Goal: Obtain resource: Download file/media

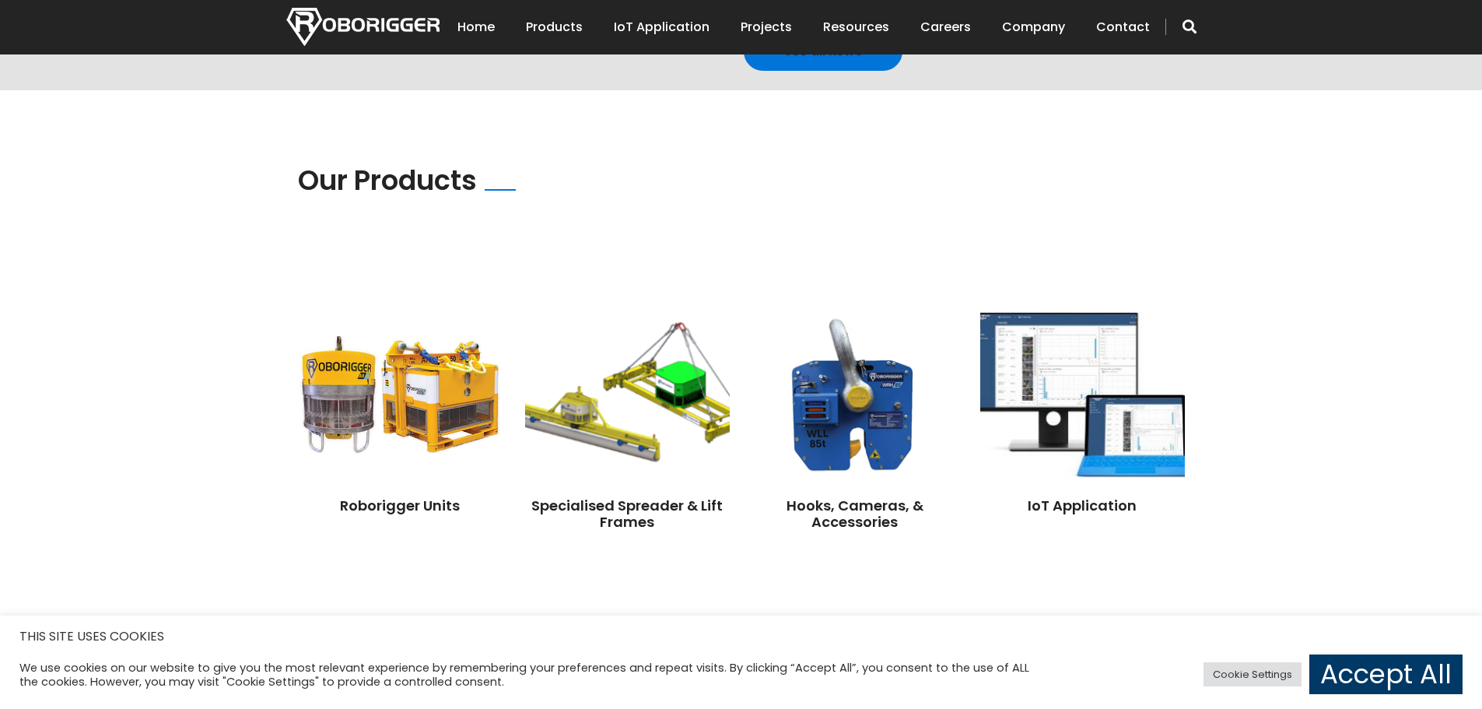
scroll to position [1011, 0]
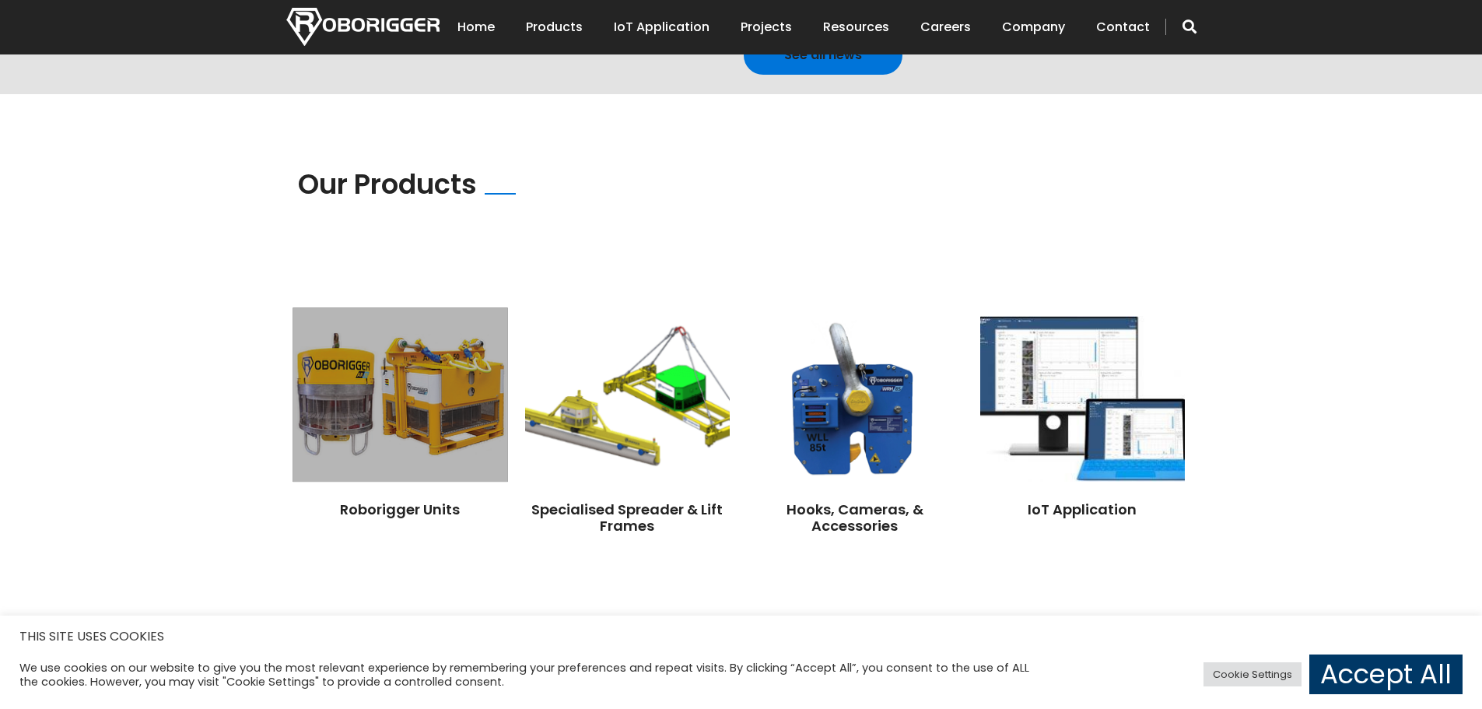
click at [475, 412] on img at bounding box center [400, 394] width 215 height 174
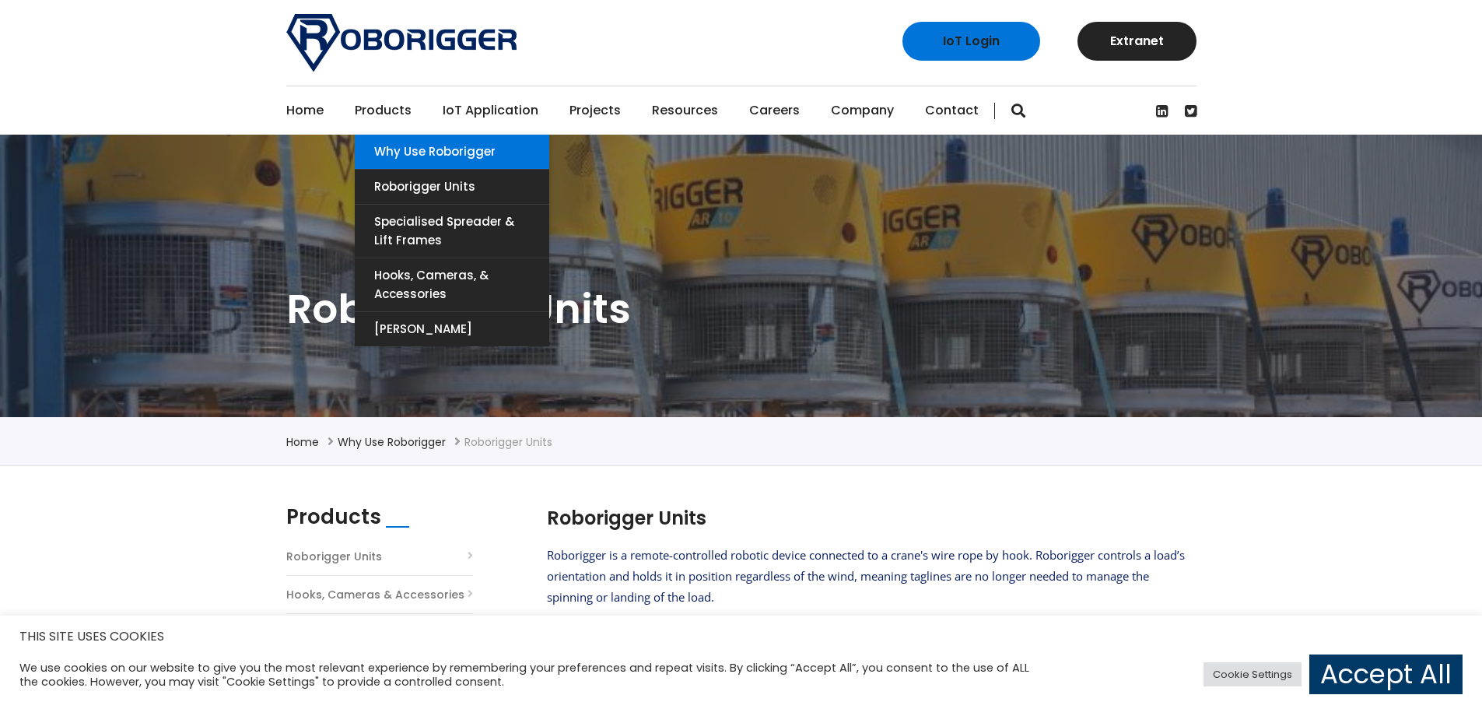
click at [418, 149] on link "Why use Roborigger" at bounding box center [452, 152] width 195 height 34
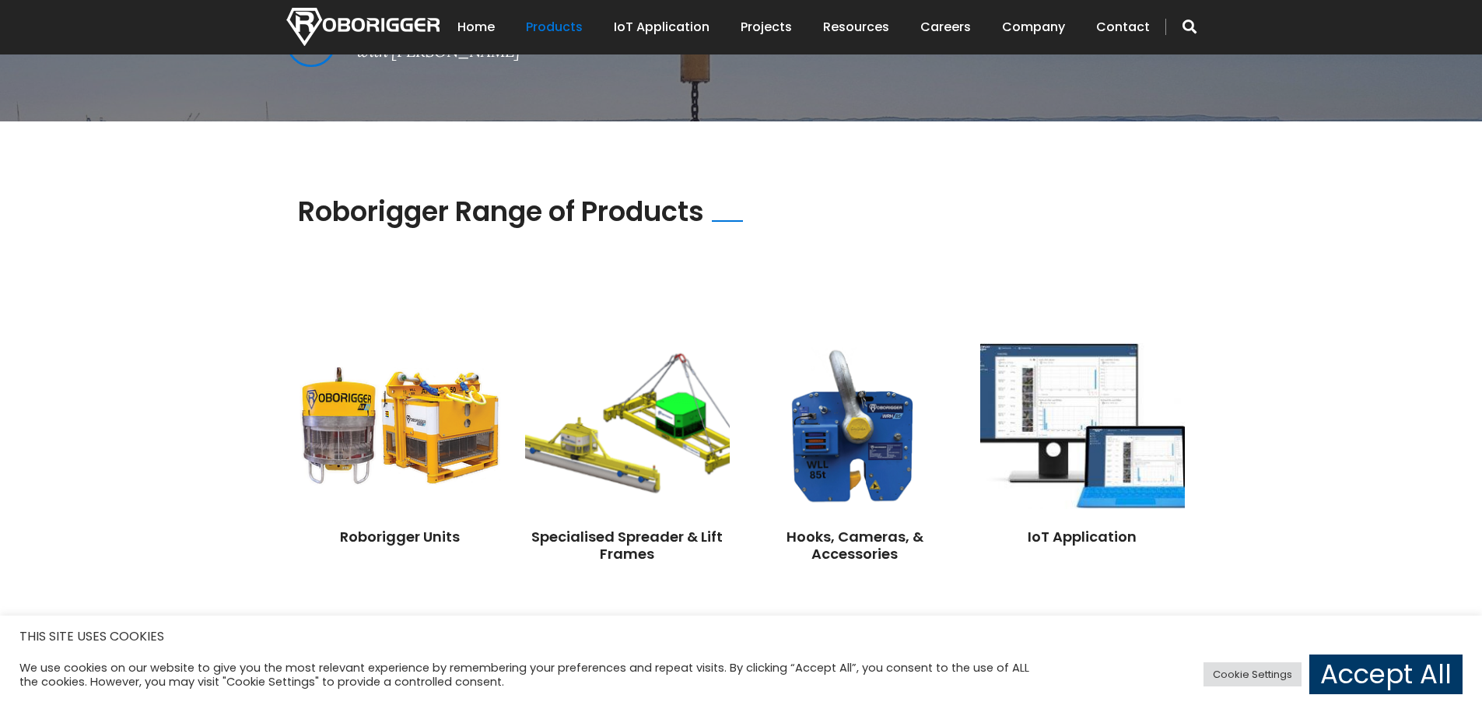
scroll to position [1089, 0]
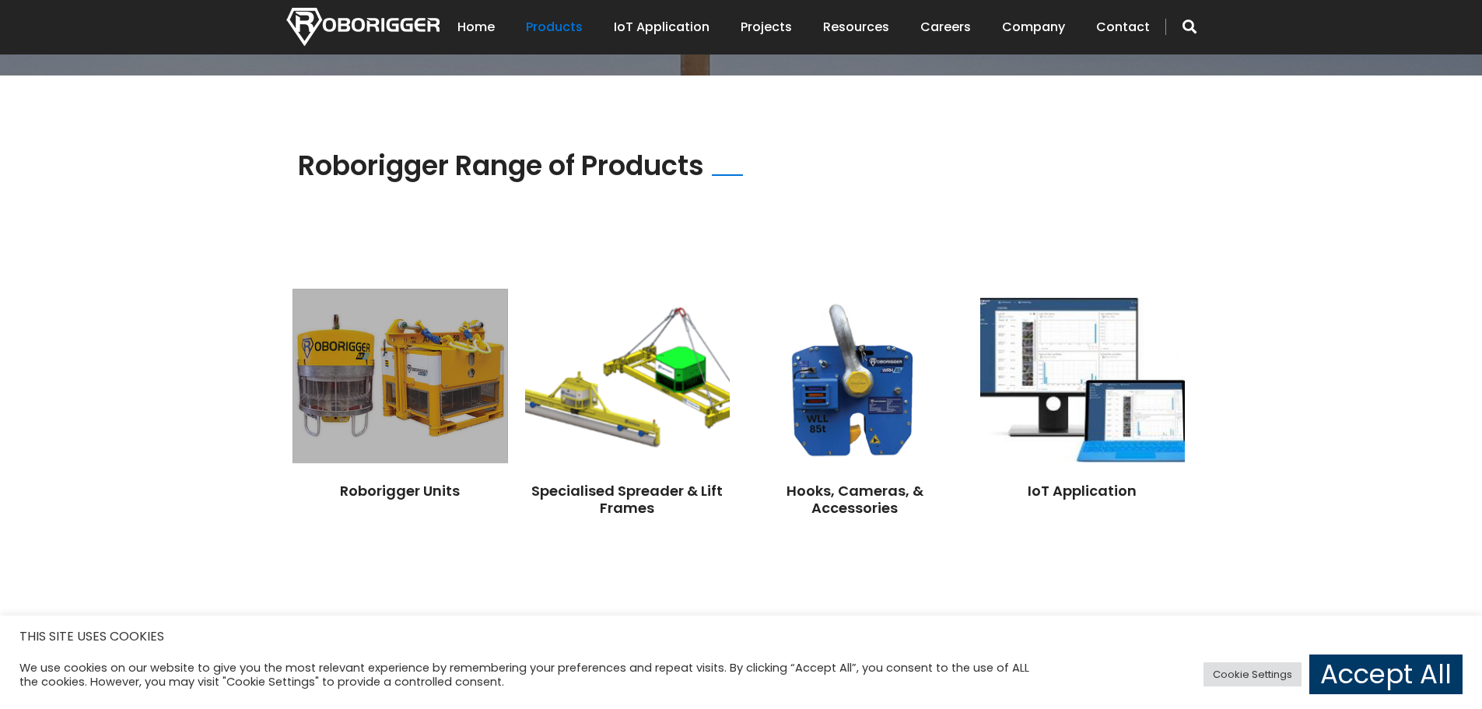
click at [422, 367] on img at bounding box center [400, 376] width 215 height 174
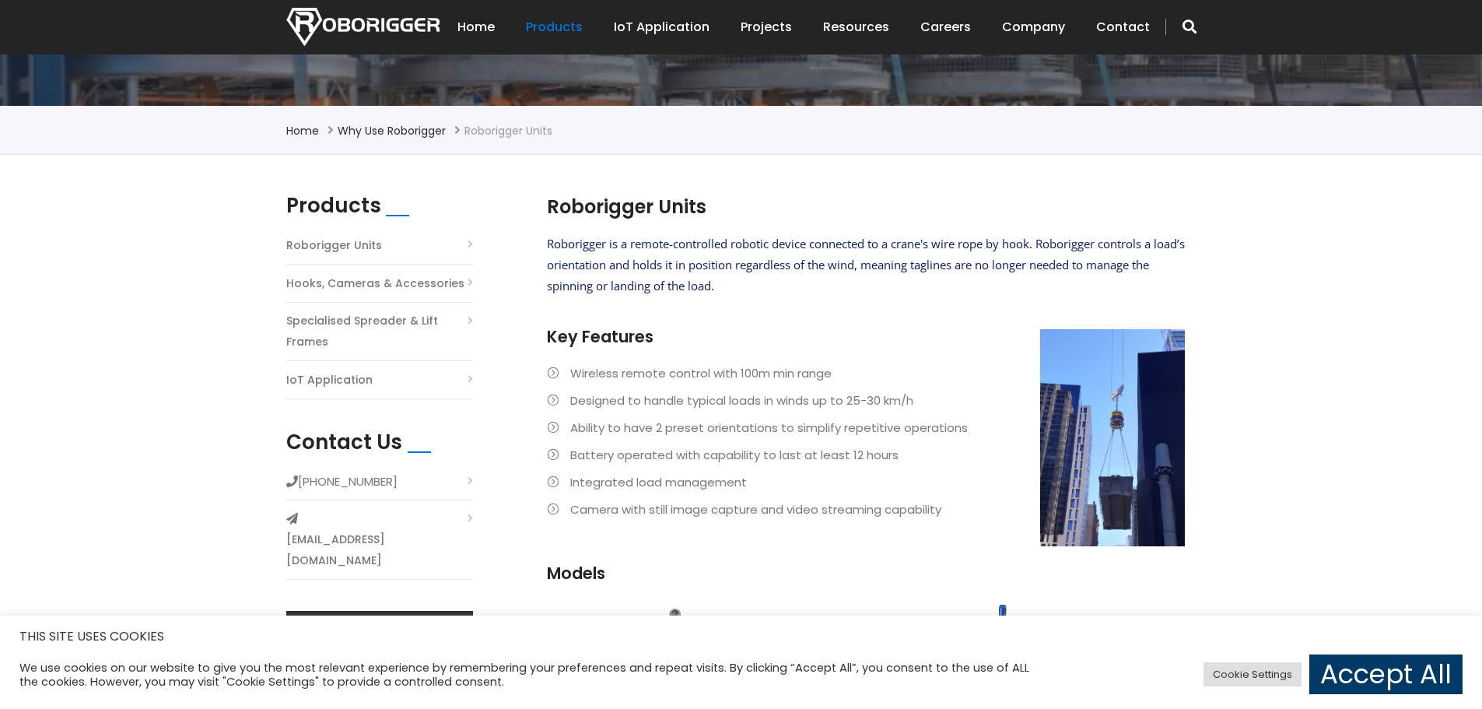
scroll to position [467, 0]
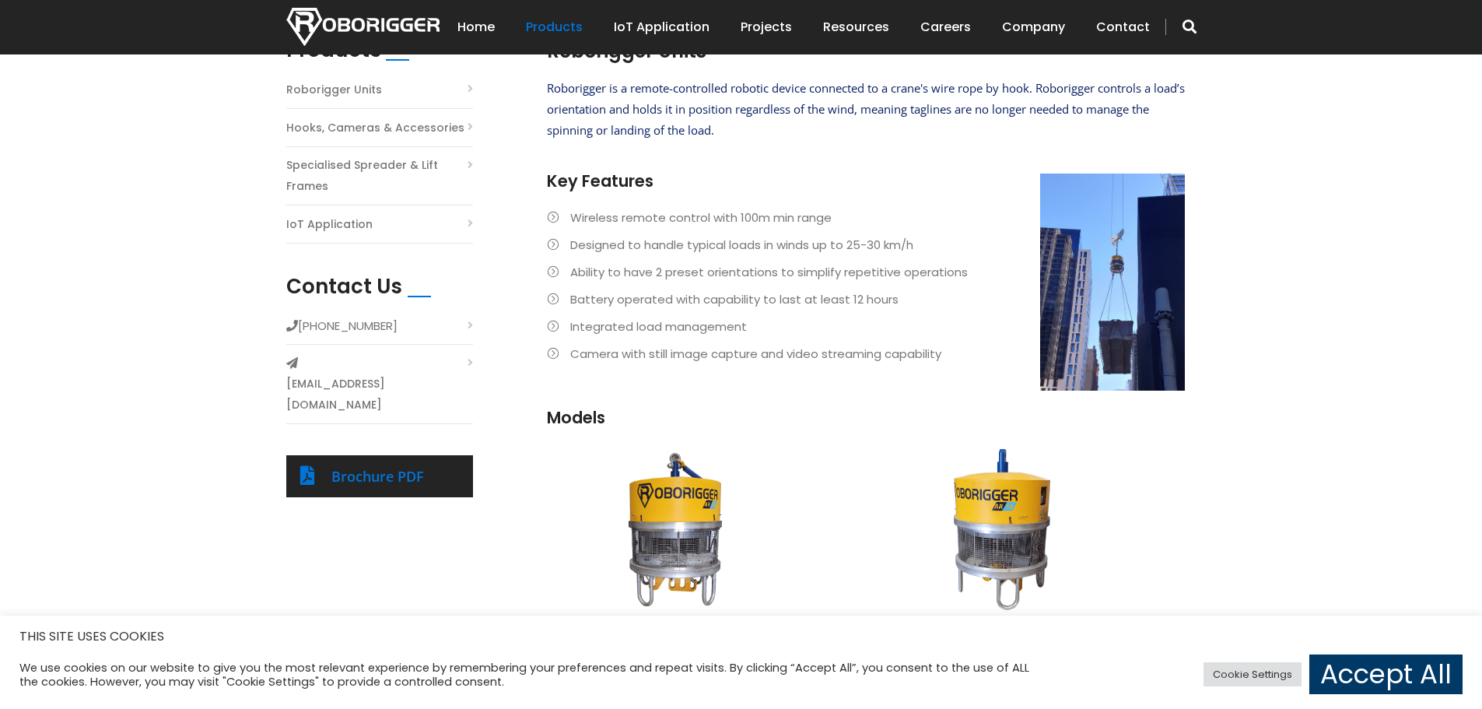
click at [553, 272] on li "Ability to have 2 preset orientations to simplify repetitive operations" at bounding box center [866, 271] width 638 height 21
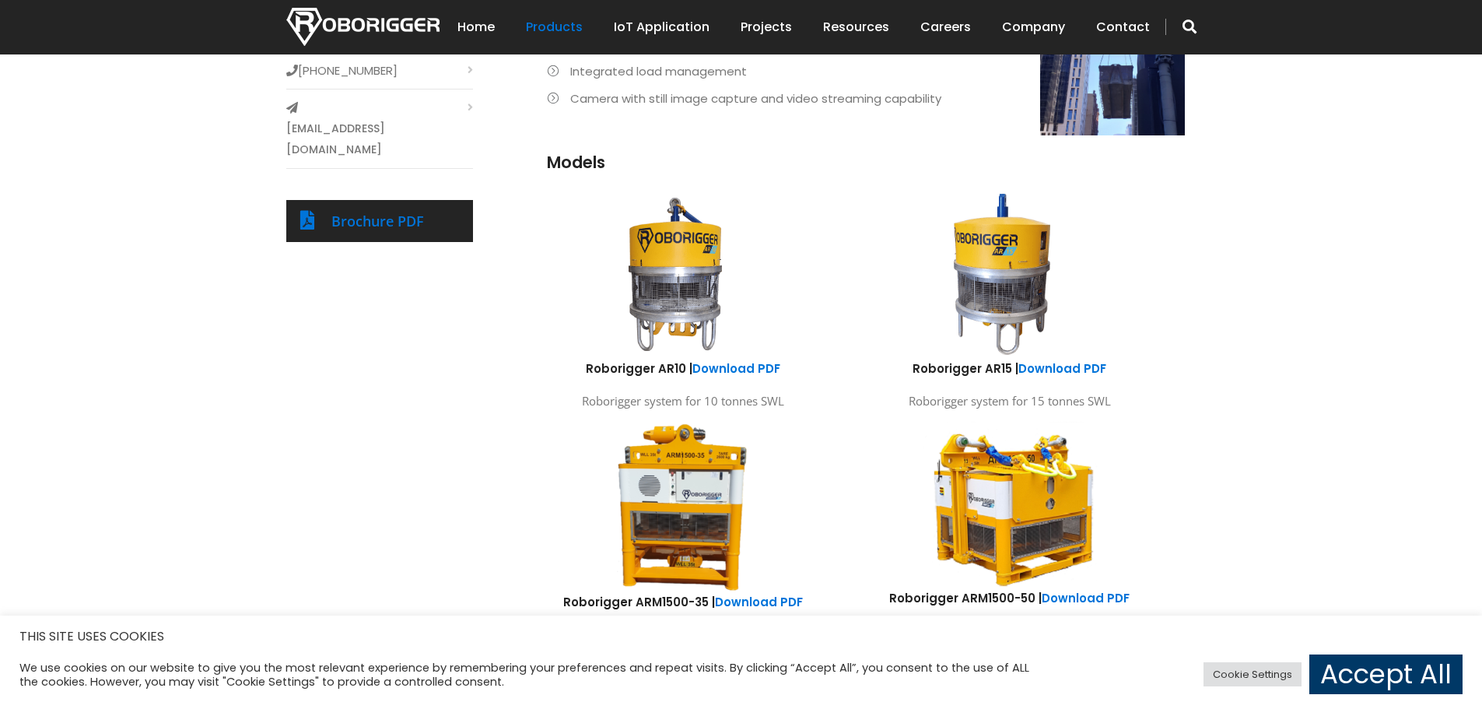
scroll to position [665, 0]
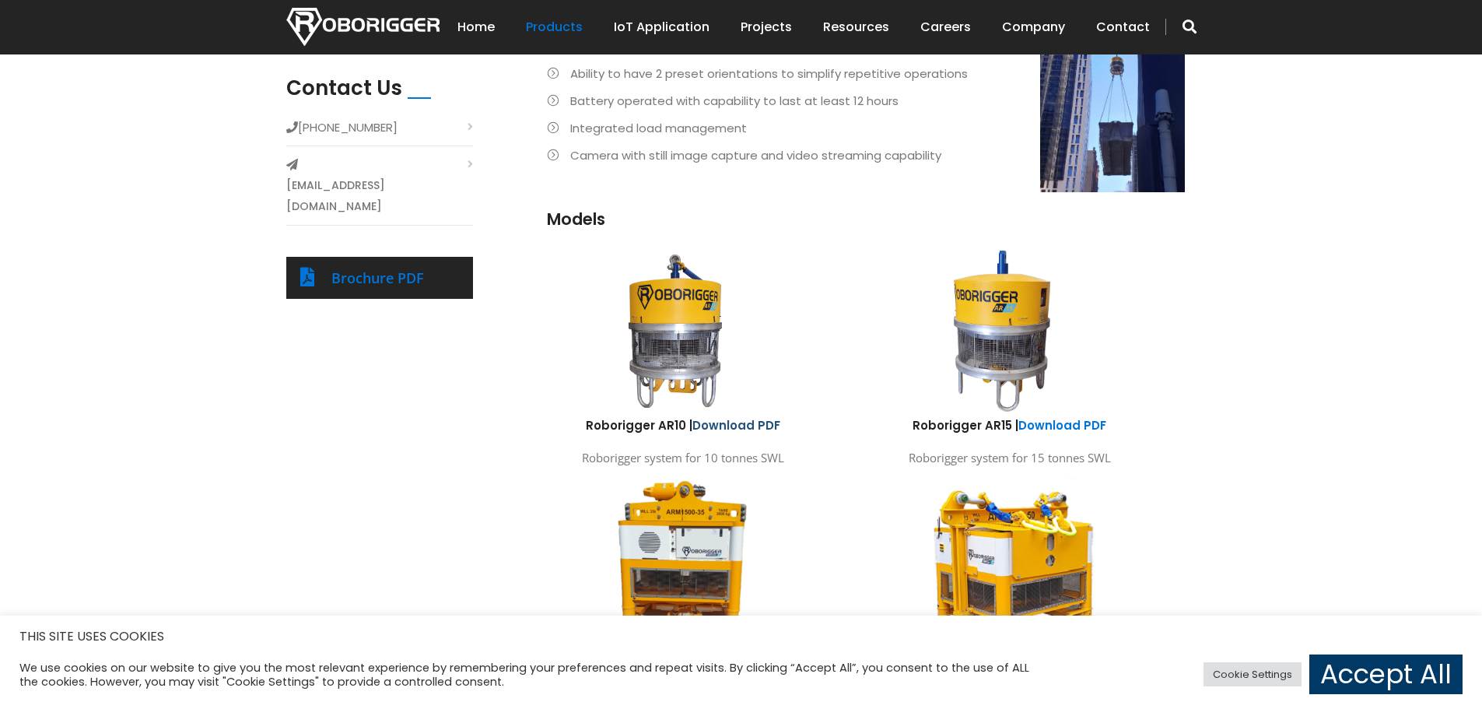
click at [740, 427] on link "Download PDF" at bounding box center [736, 425] width 88 height 16
